Goal: Information Seeking & Learning: Learn about a topic

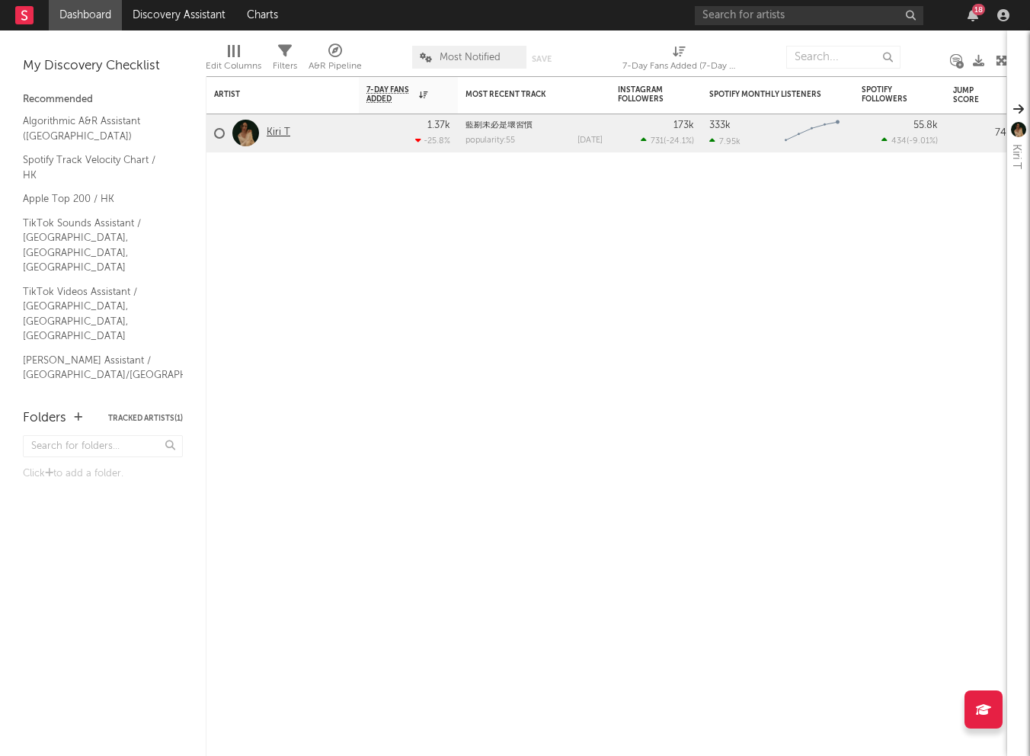
click at [282, 130] on link "Kiri T" at bounding box center [279, 132] width 24 height 13
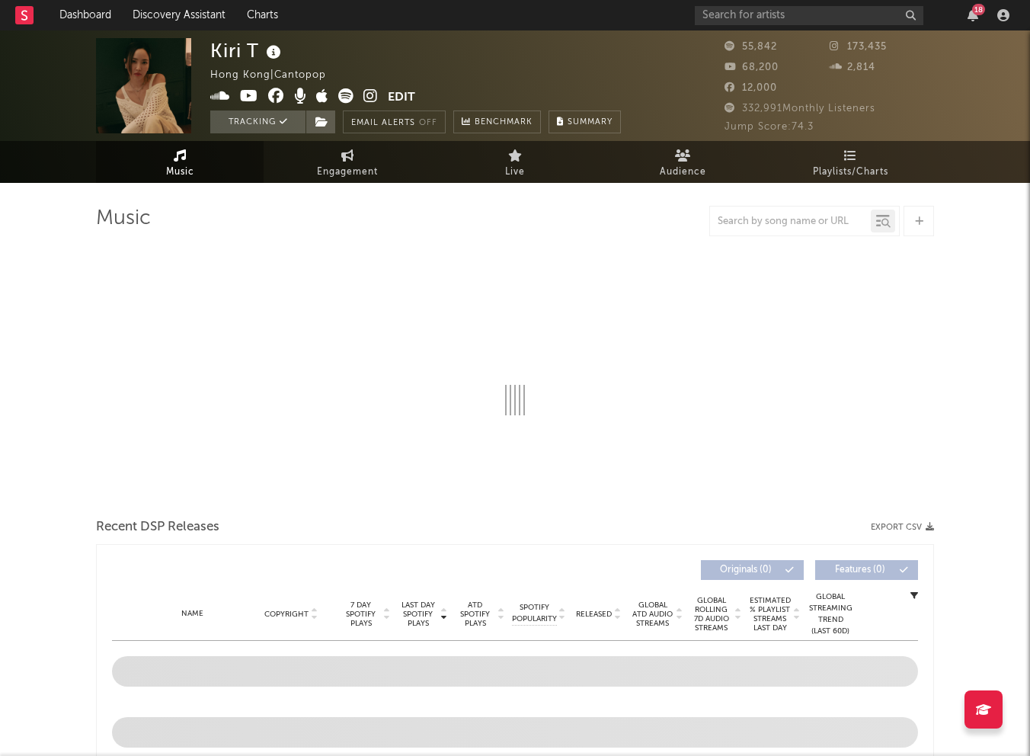
select select "6m"
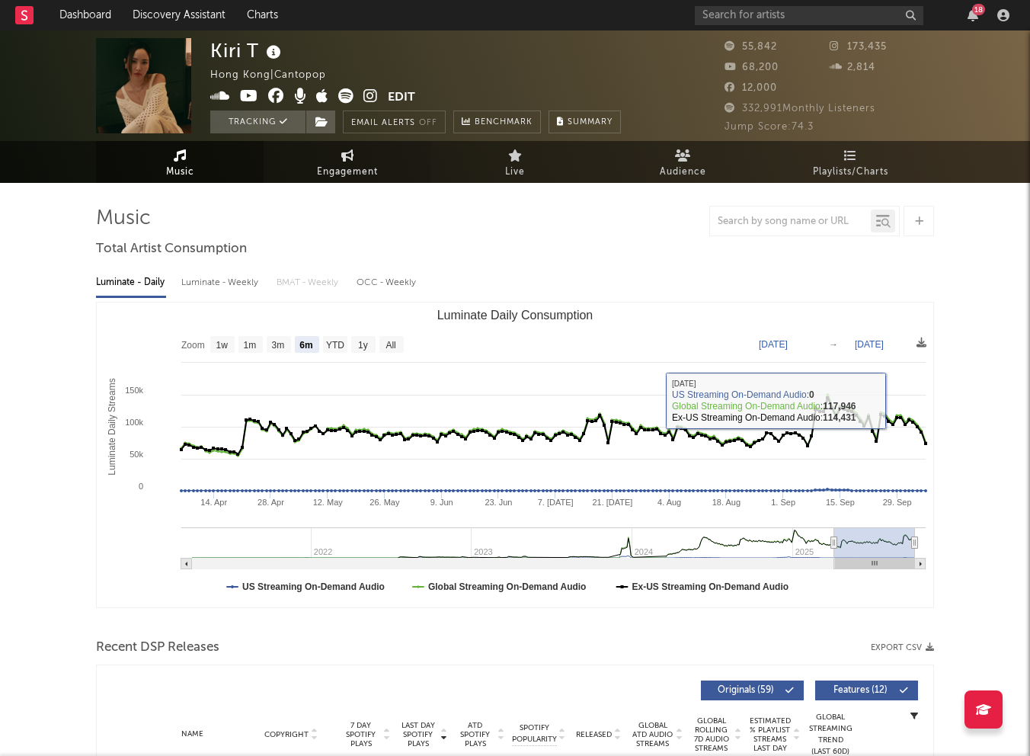
click at [344, 166] on span "Engagement" at bounding box center [347, 172] width 61 height 18
select select "1w"
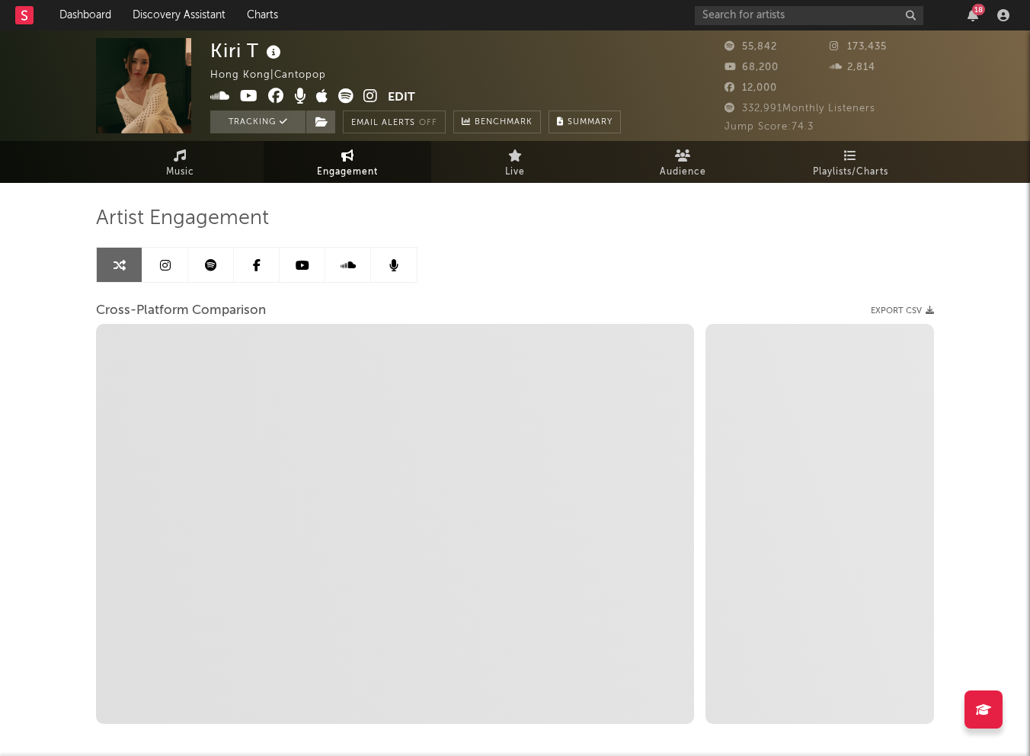
click at [156, 260] on link at bounding box center [165, 265] width 46 height 34
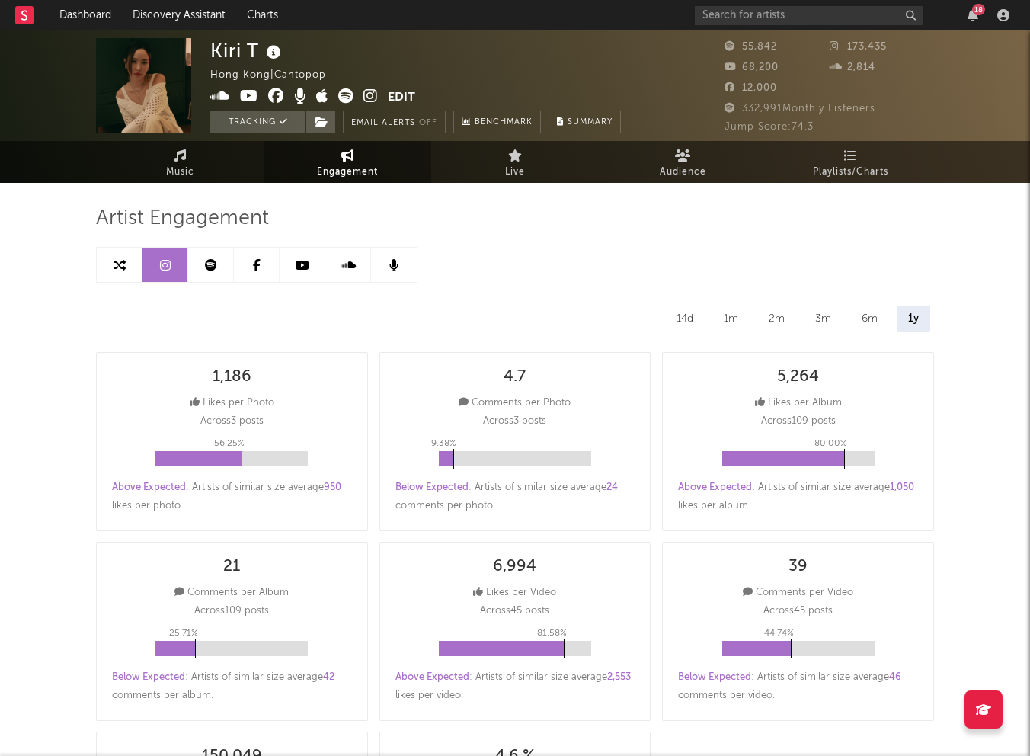
select select "6m"
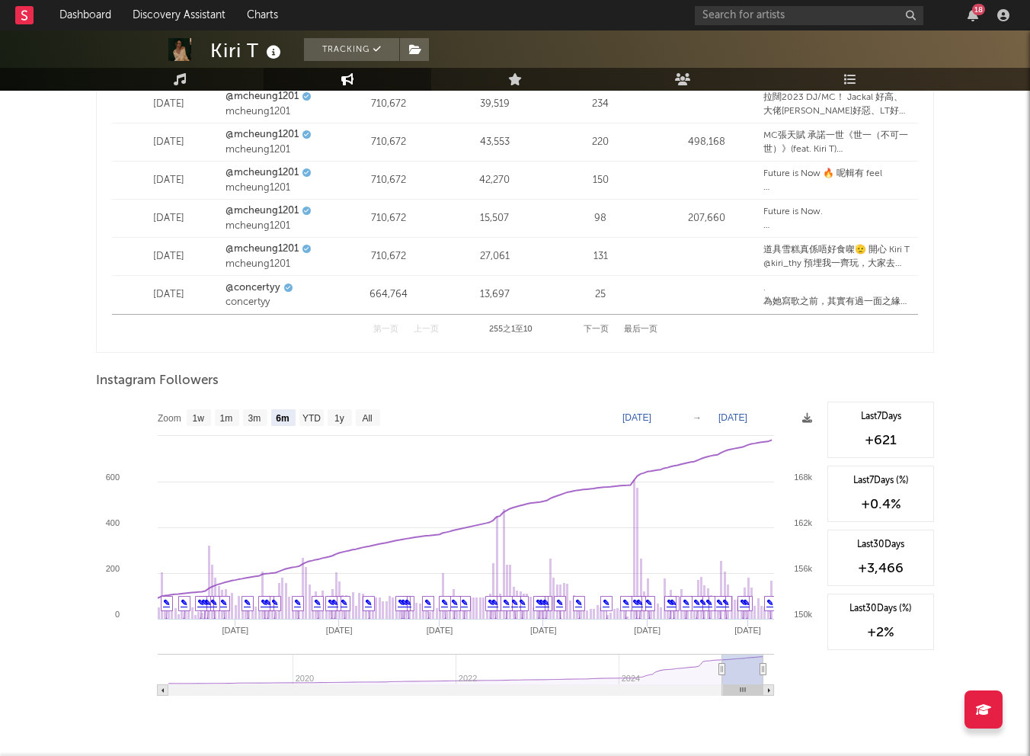
scroll to position [2137, 0]
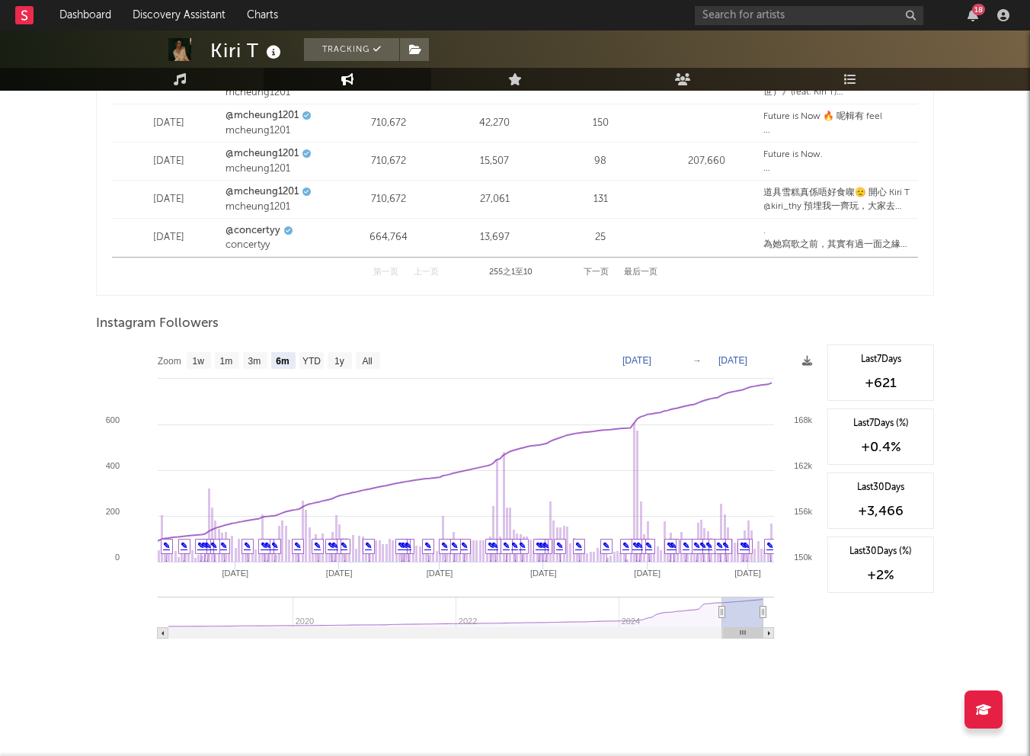
type input "[DATE]"
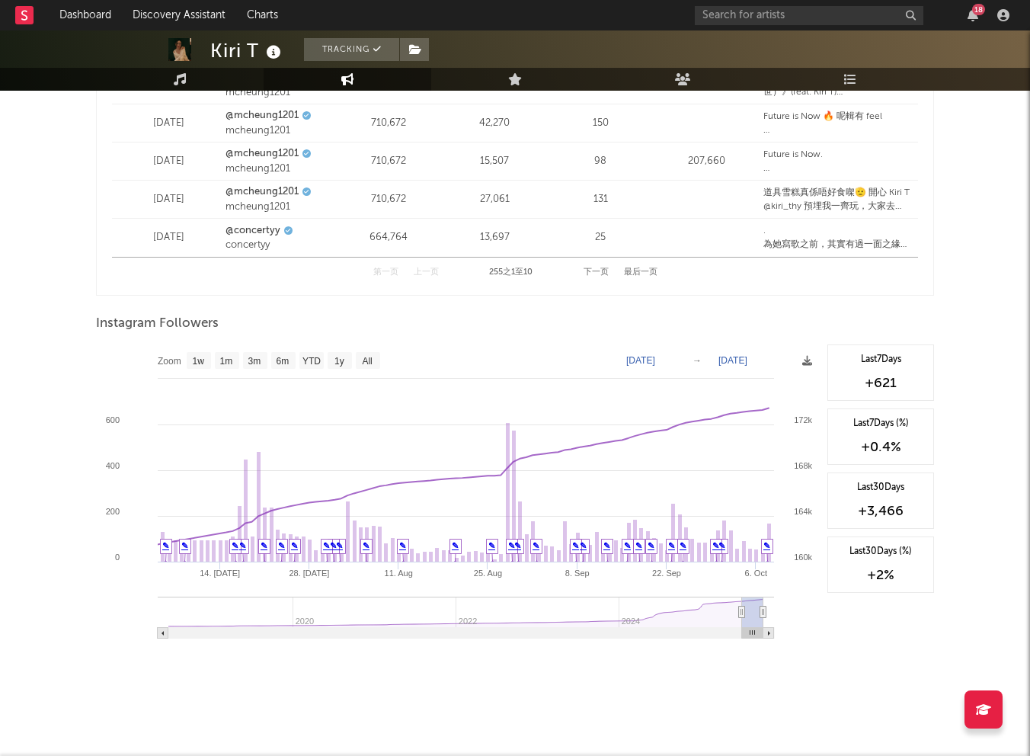
select select "3m"
type input "[DATE]"
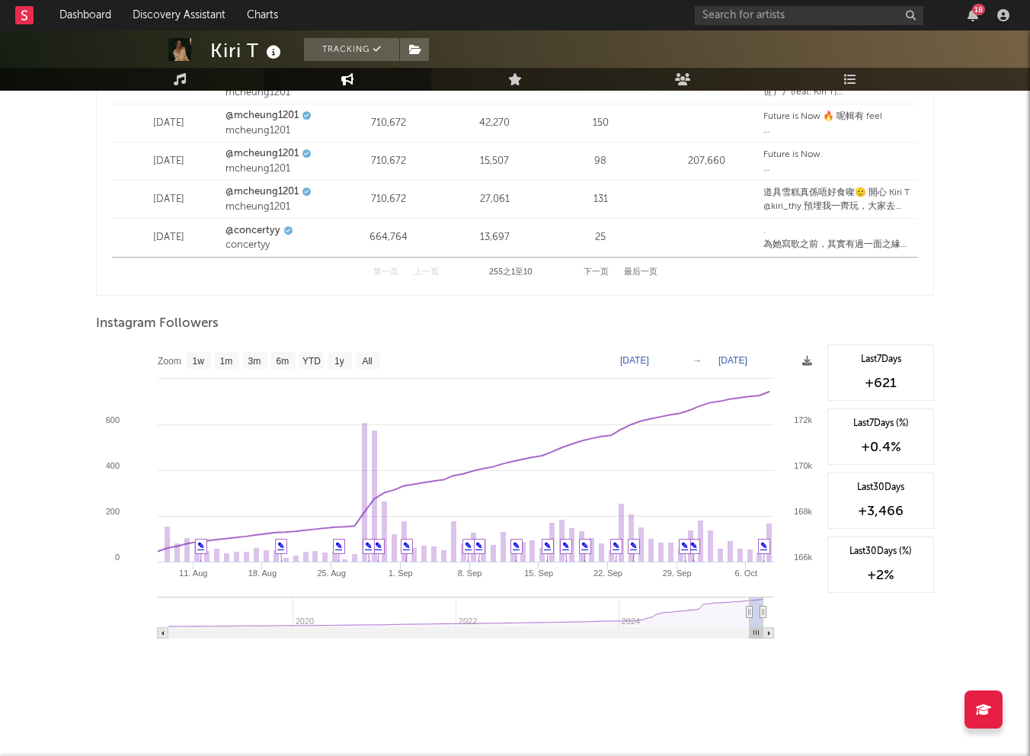
drag, startPoint x: 723, startPoint y: 613, endPoint x: 750, endPoint y: 613, distance: 26.7
click at [750, 613] on icon at bounding box center [750, 612] width 6 height 11
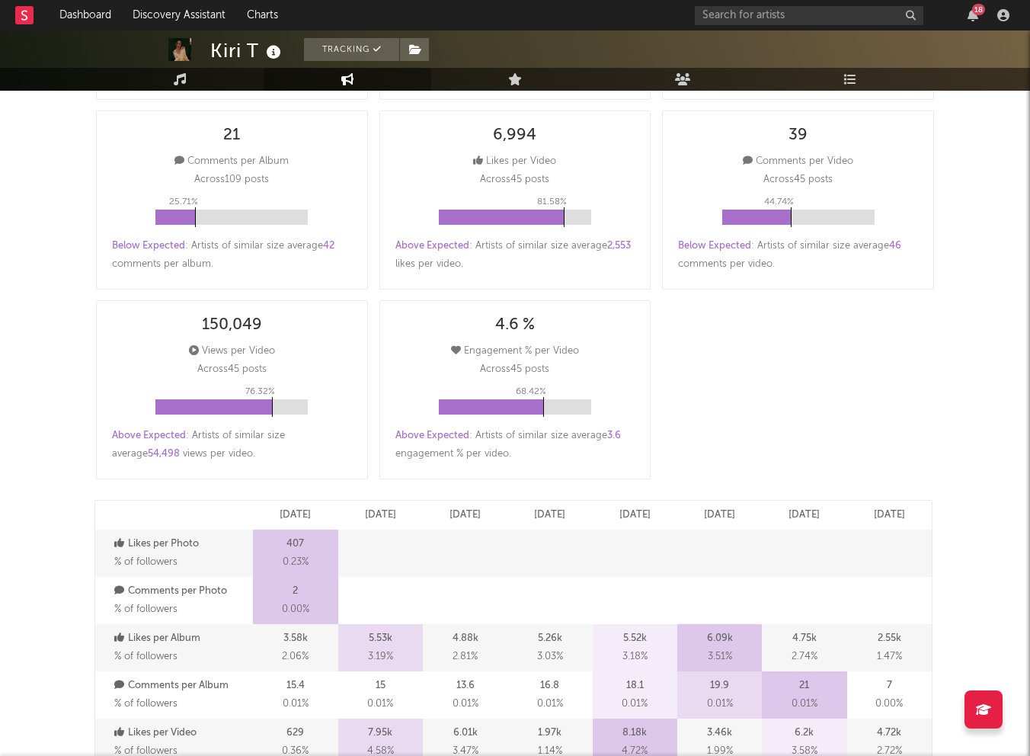
scroll to position [0, 0]
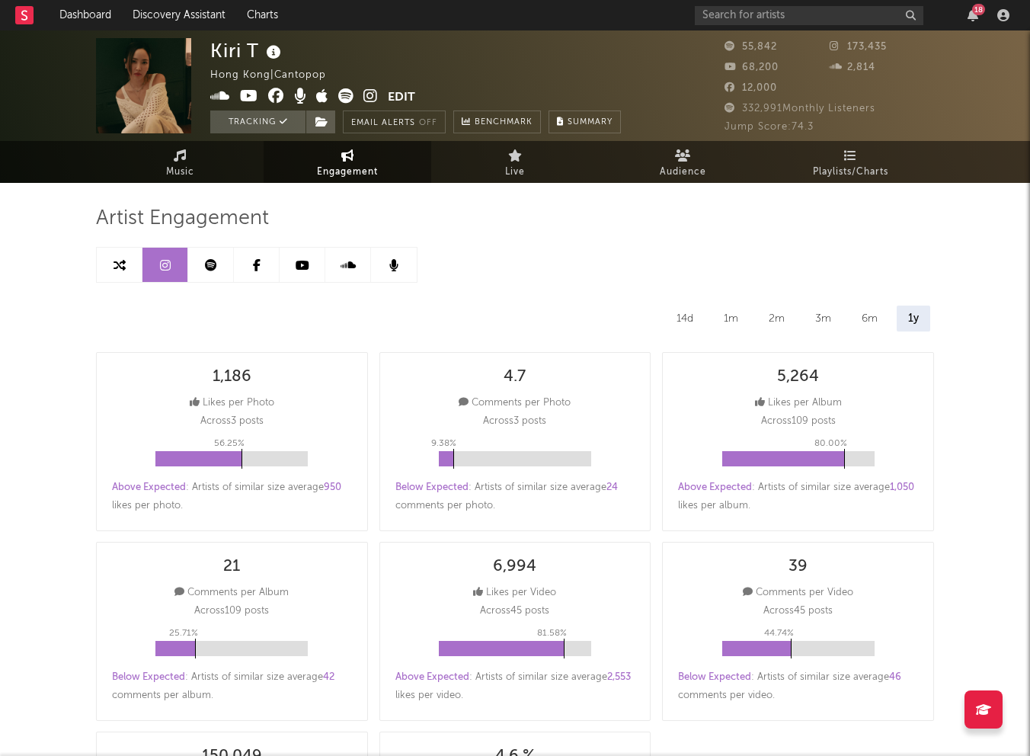
click at [965, 11] on div "18" at bounding box center [973, 15] width 23 height 12
click at [968, 11] on icon "button" at bounding box center [973, 15] width 11 height 12
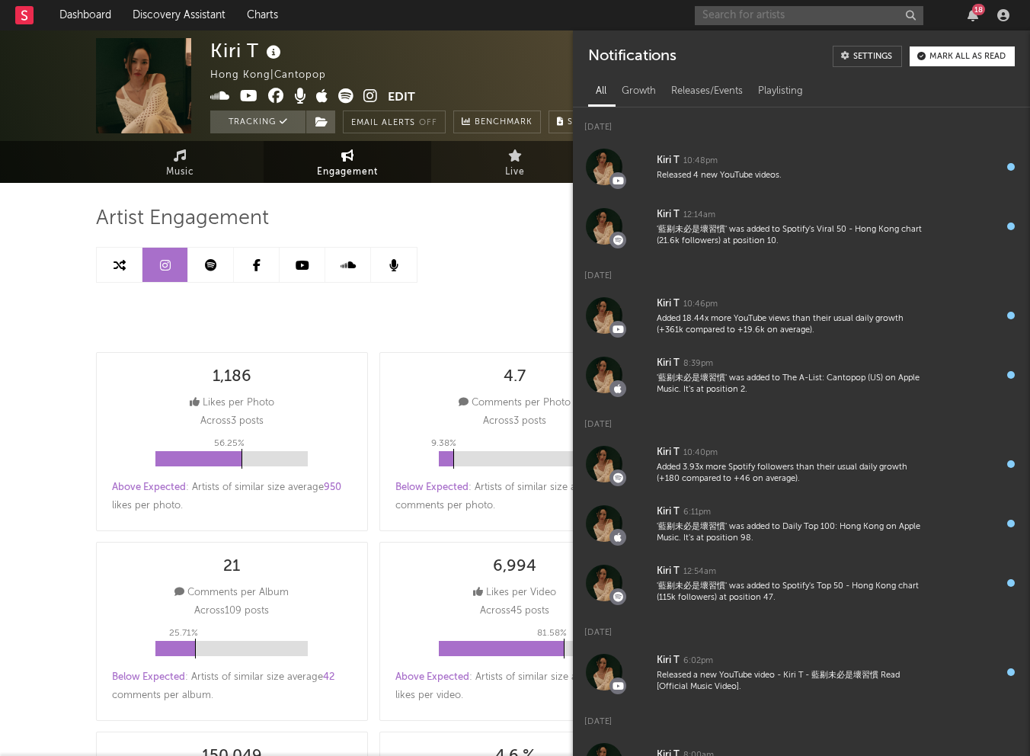
click at [781, 18] on input "text" at bounding box center [809, 15] width 229 height 19
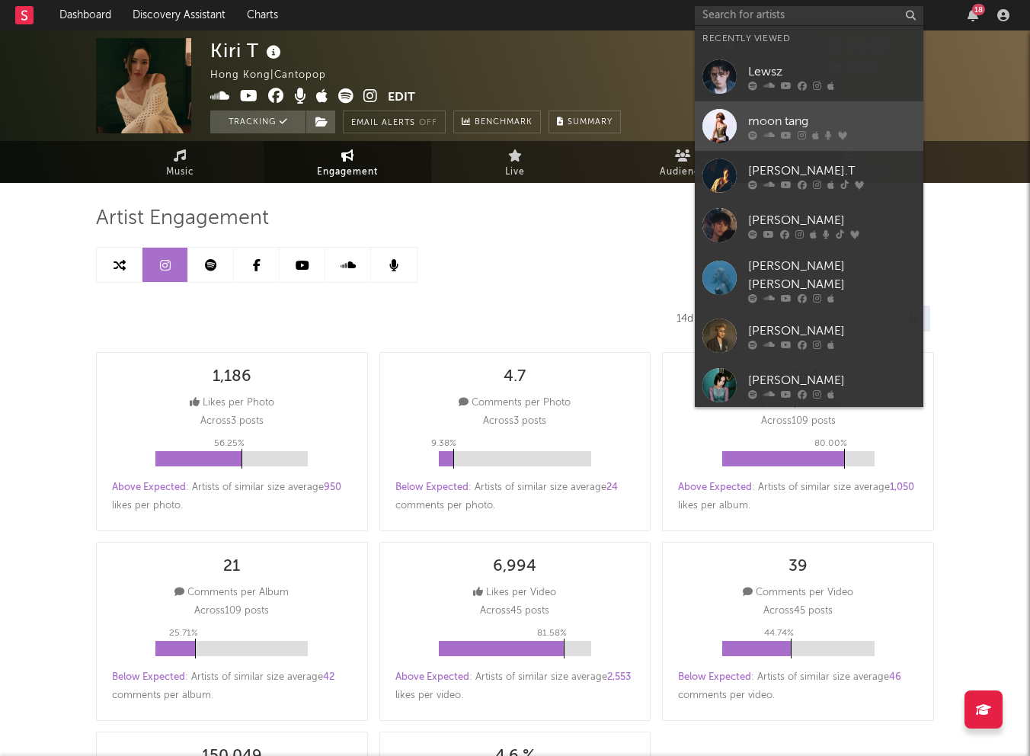
click at [797, 119] on div "moon tang" at bounding box center [832, 121] width 168 height 18
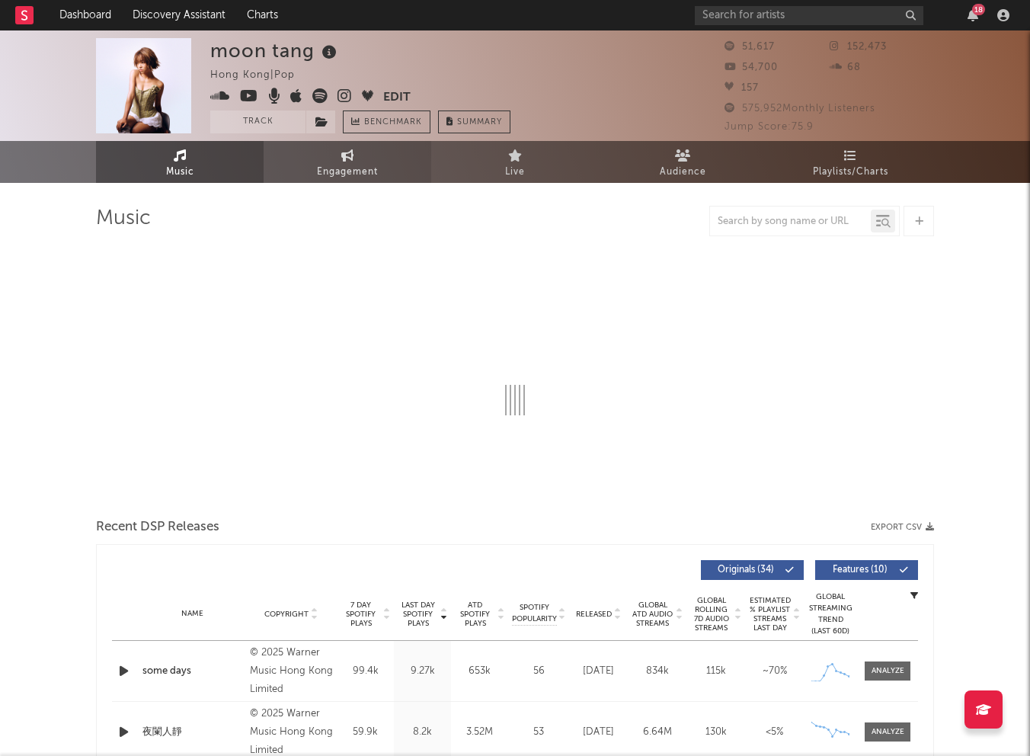
click at [346, 175] on span "Engagement" at bounding box center [347, 172] width 61 height 18
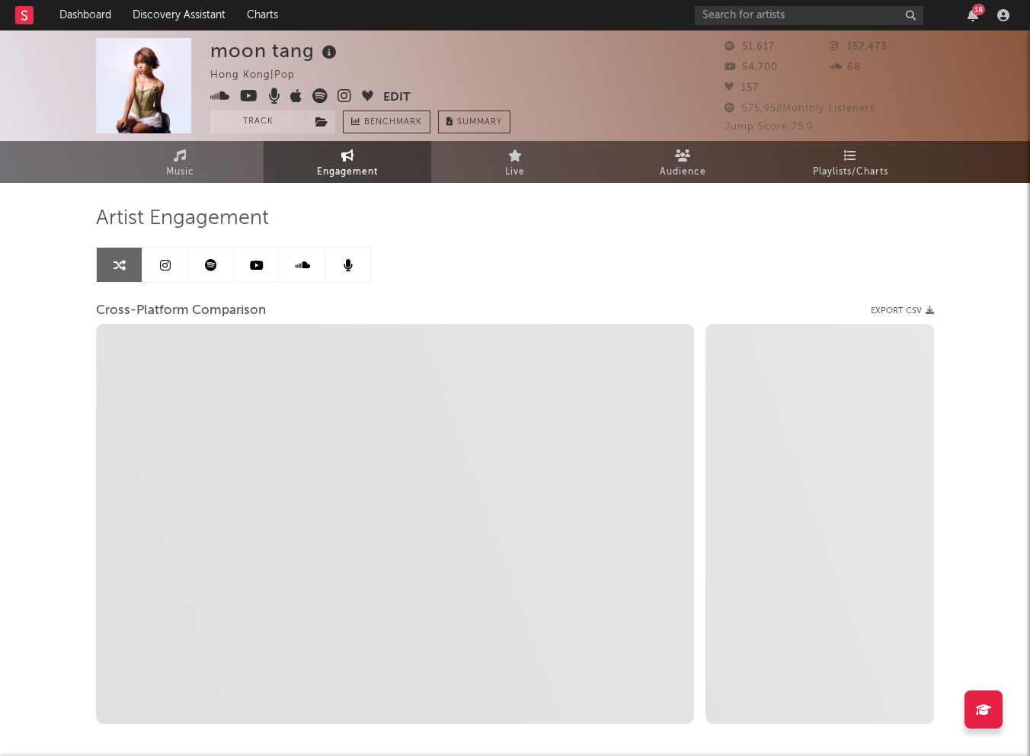
select select "1w"
click at [165, 267] on icon at bounding box center [165, 265] width 11 height 12
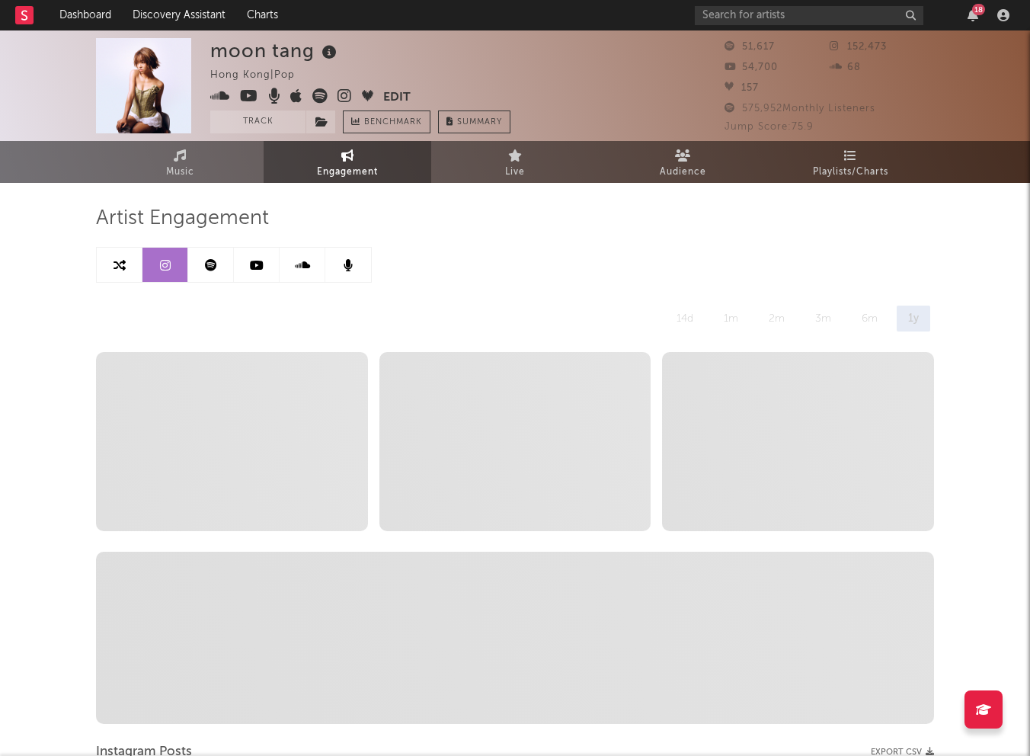
select select "6m"
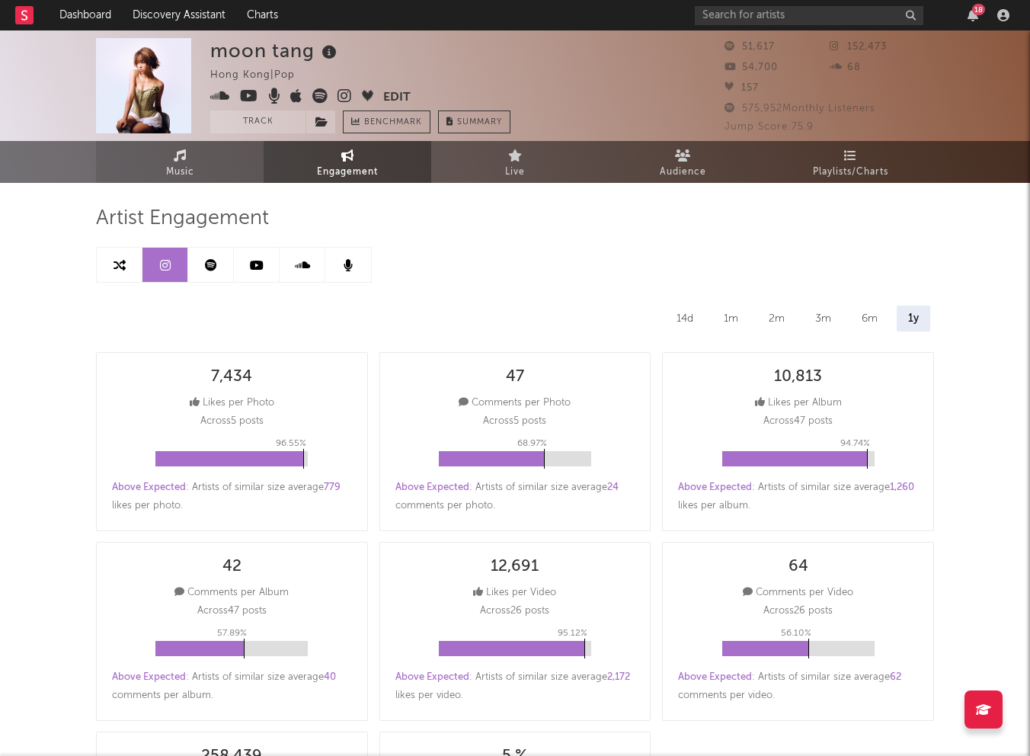
click at [181, 156] on icon at bounding box center [180, 155] width 13 height 12
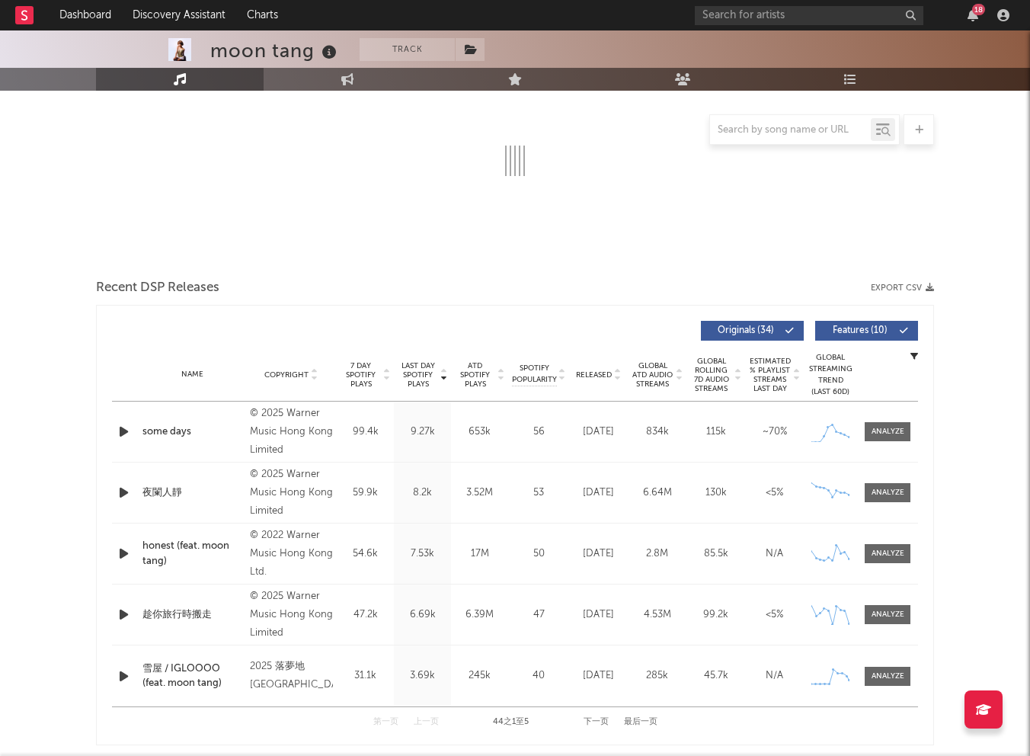
scroll to position [58, 0]
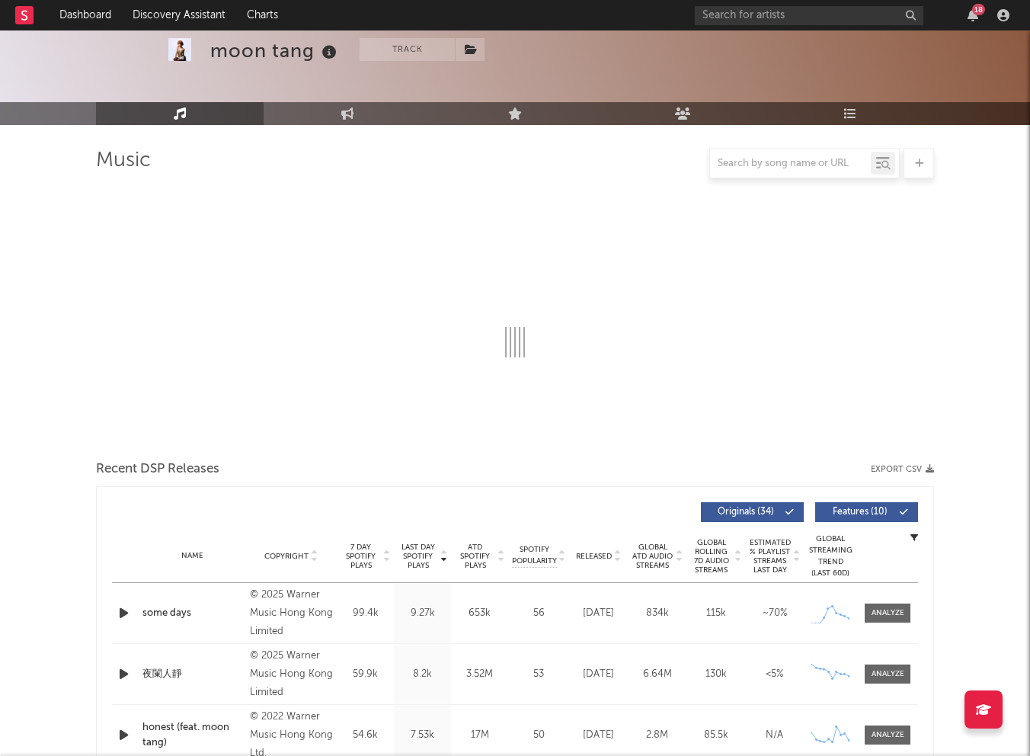
select select "6m"
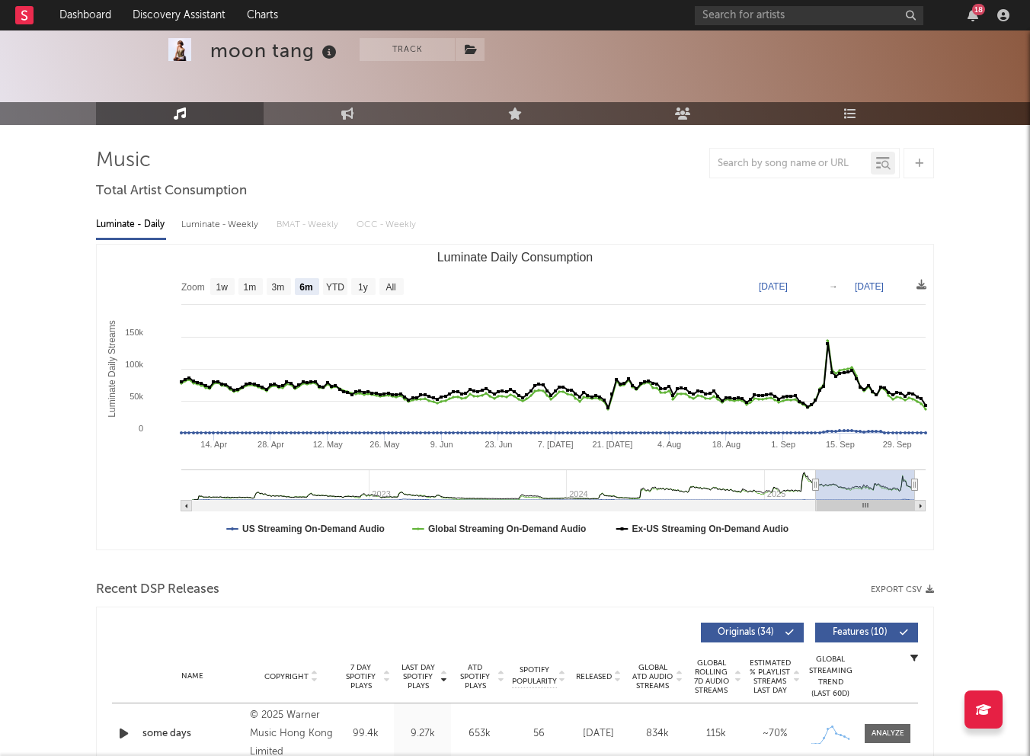
scroll to position [312, 0]
